Goal: Task Accomplishment & Management: Complete application form

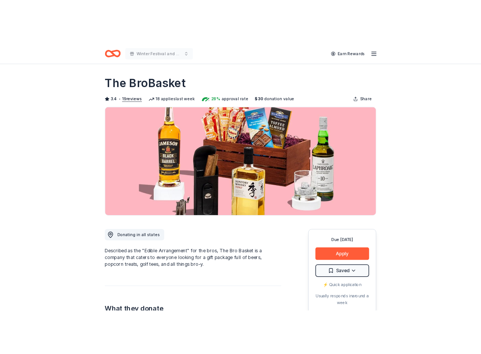
scroll to position [222, 0]
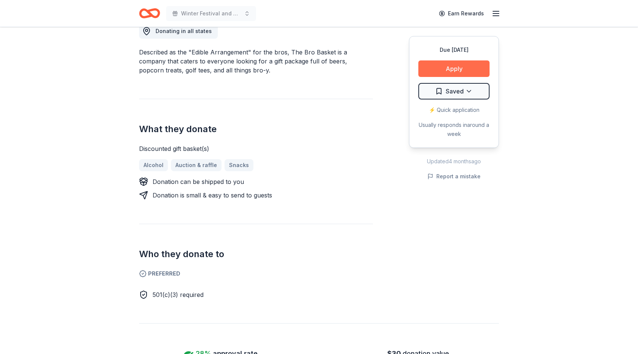
click at [451, 69] on button "Apply" at bounding box center [453, 68] width 71 height 16
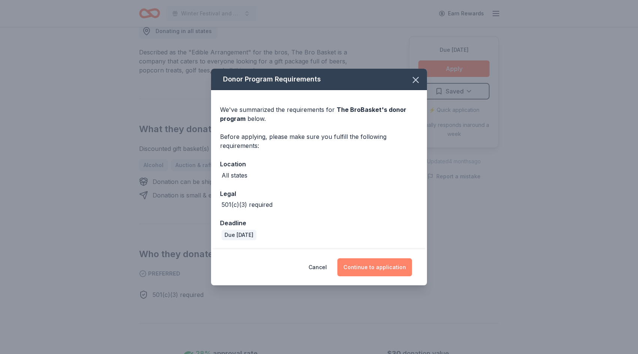
click at [364, 267] on button "Continue to application" at bounding box center [374, 267] width 75 height 18
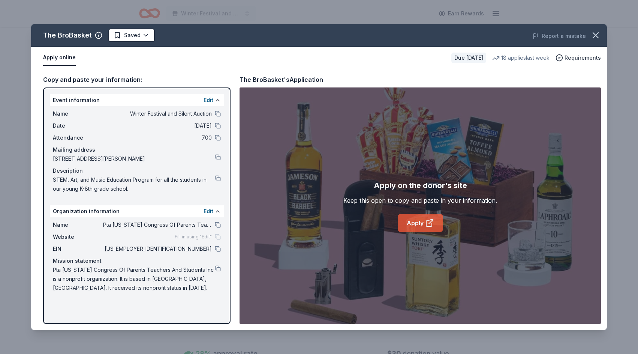
click at [416, 223] on link "Apply" at bounding box center [420, 223] width 45 height 18
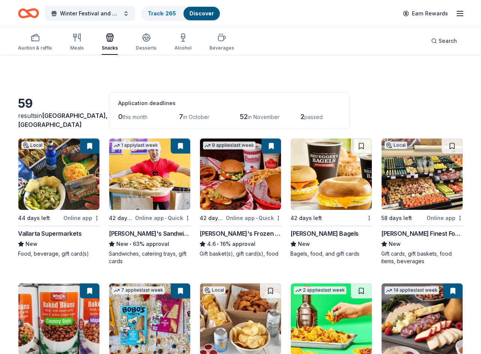
scroll to position [309, 0]
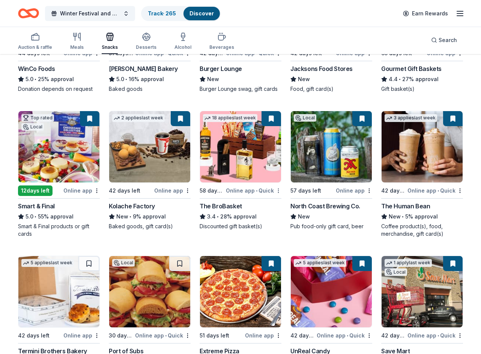
click at [271, 118] on button at bounding box center [270, 118] width 19 height 15
click at [245, 140] on img at bounding box center [240, 146] width 81 height 71
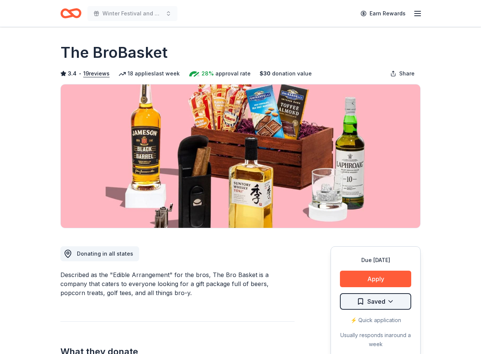
click at [390, 300] on html "Winter Festival and Silent Auction Earn Rewards Due [DATE] Share The BroBasket …" at bounding box center [240, 177] width 481 height 354
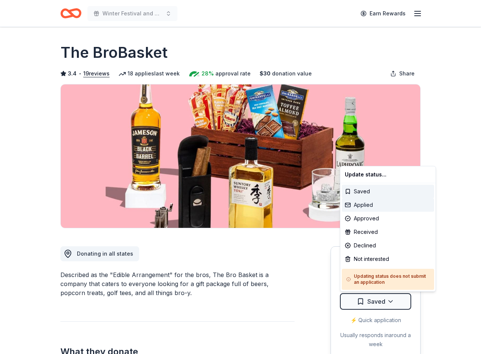
click at [382, 203] on div "Applied" at bounding box center [388, 204] width 92 height 13
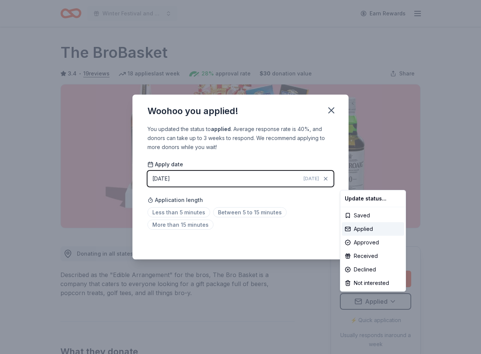
click at [311, 205] on html "Winter Festival and Silent Auction Earn Rewards Due [DATE] Share The BroBasket …" at bounding box center [240, 177] width 481 height 354
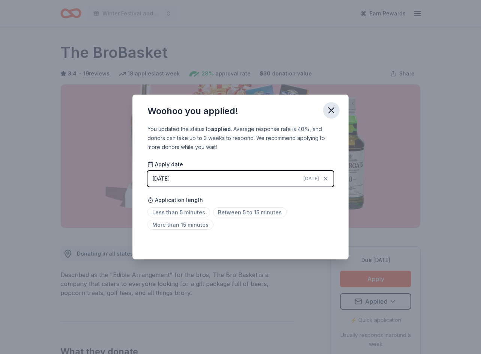
click at [334, 108] on icon "button" at bounding box center [330, 110] width 5 height 5
